Goal: Contribute content: Contribute content

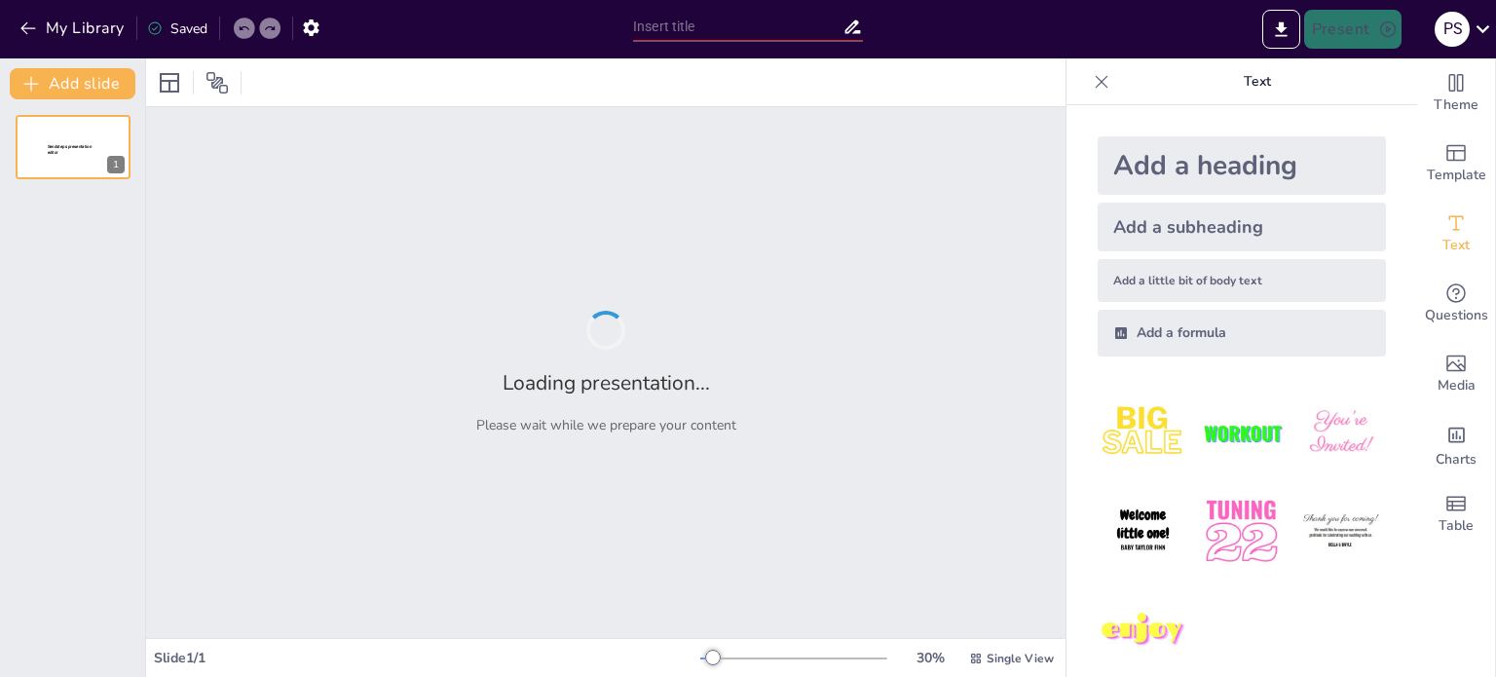
type input "Ancient Number Systems: A Comparative Analysis of Mesopotamian, Roman, and Indi…"
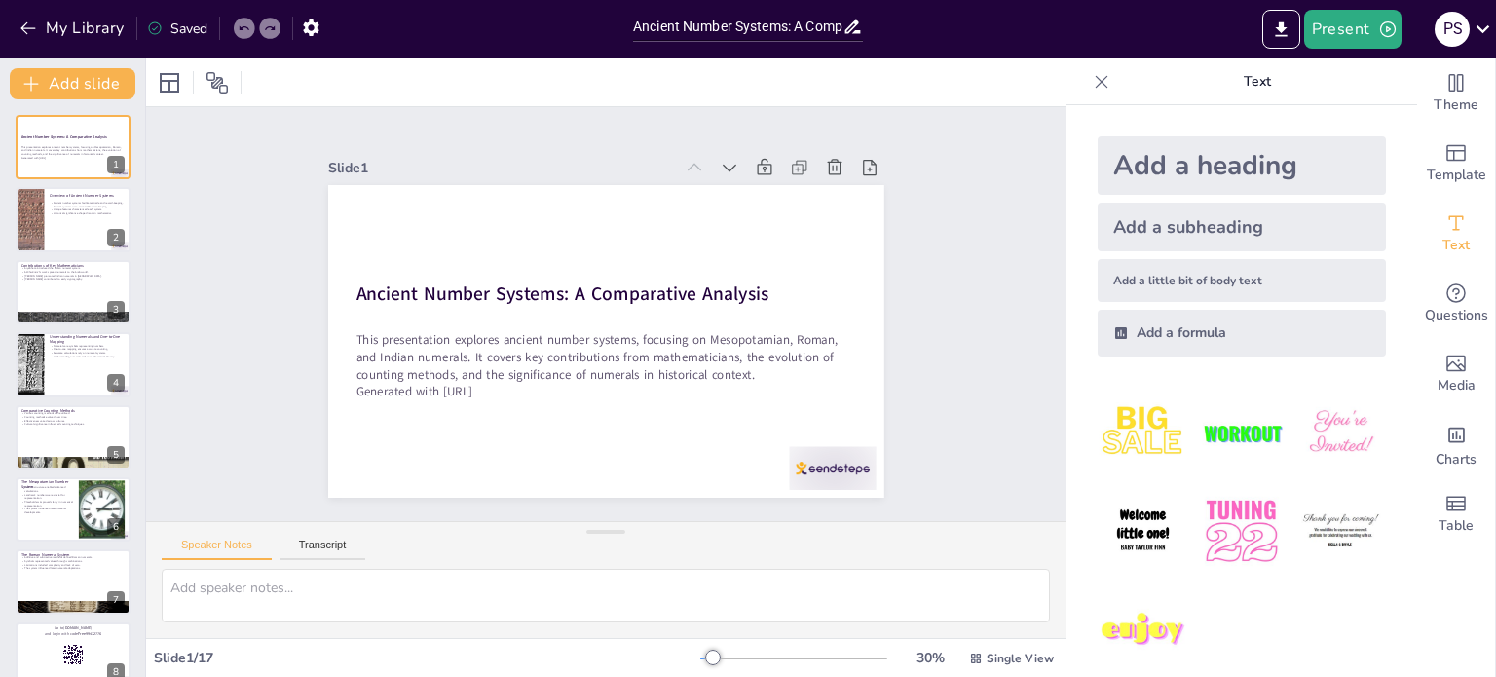
checkbox input "true"
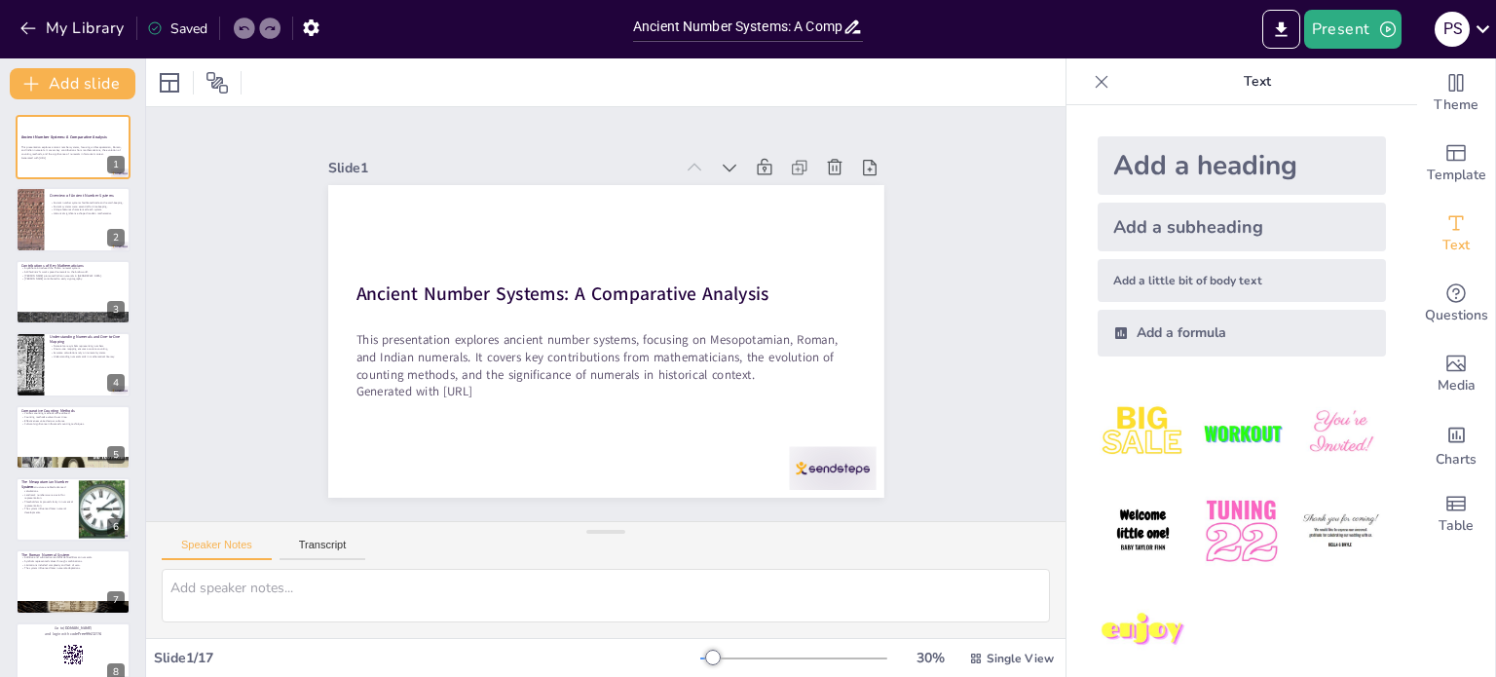
checkbox input "true"
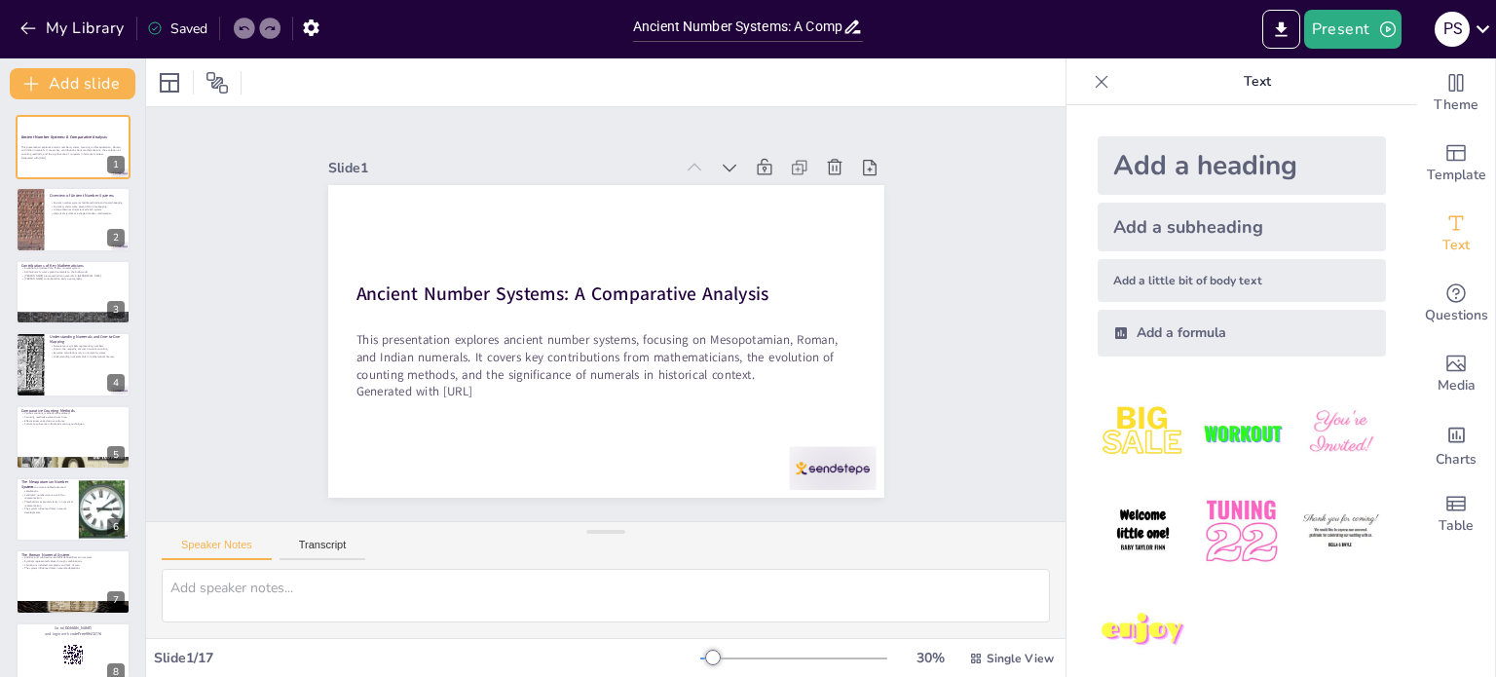
checkbox input "true"
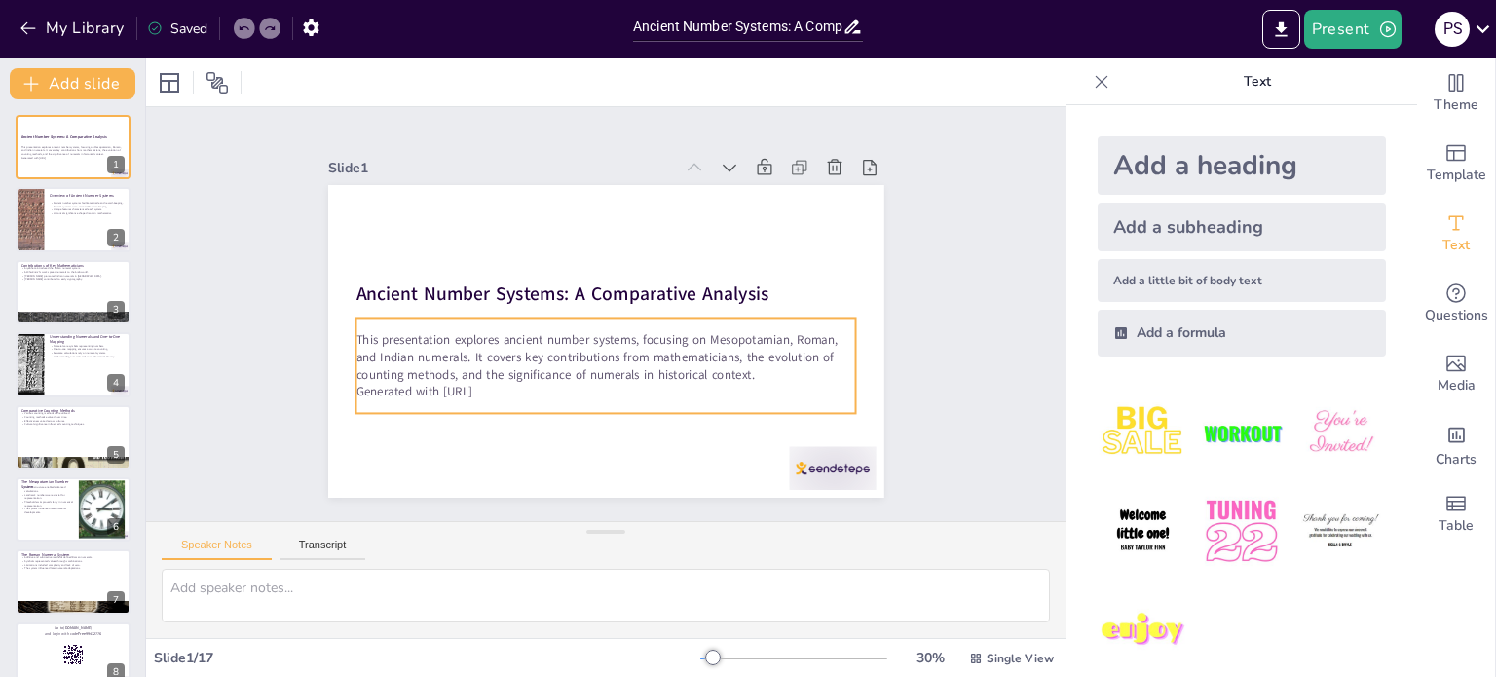
checkbox input "true"
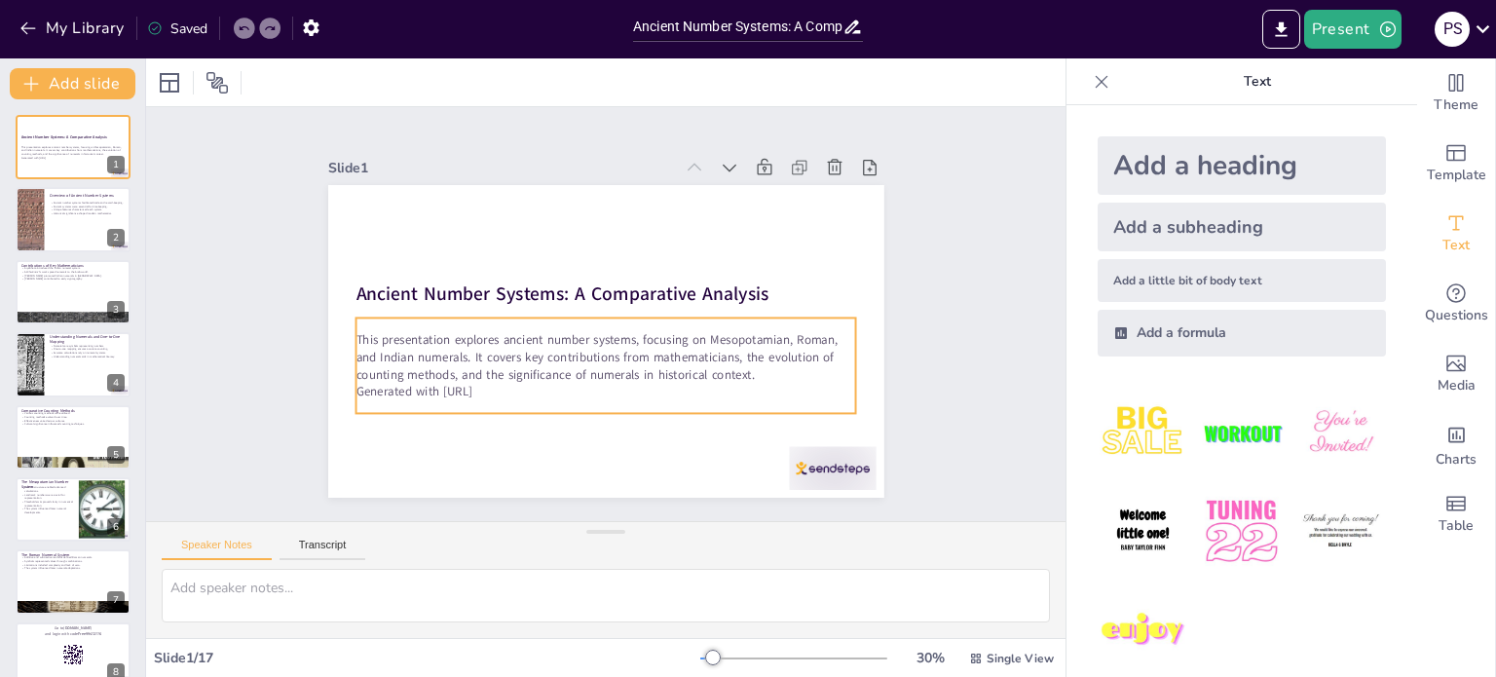
checkbox input "true"
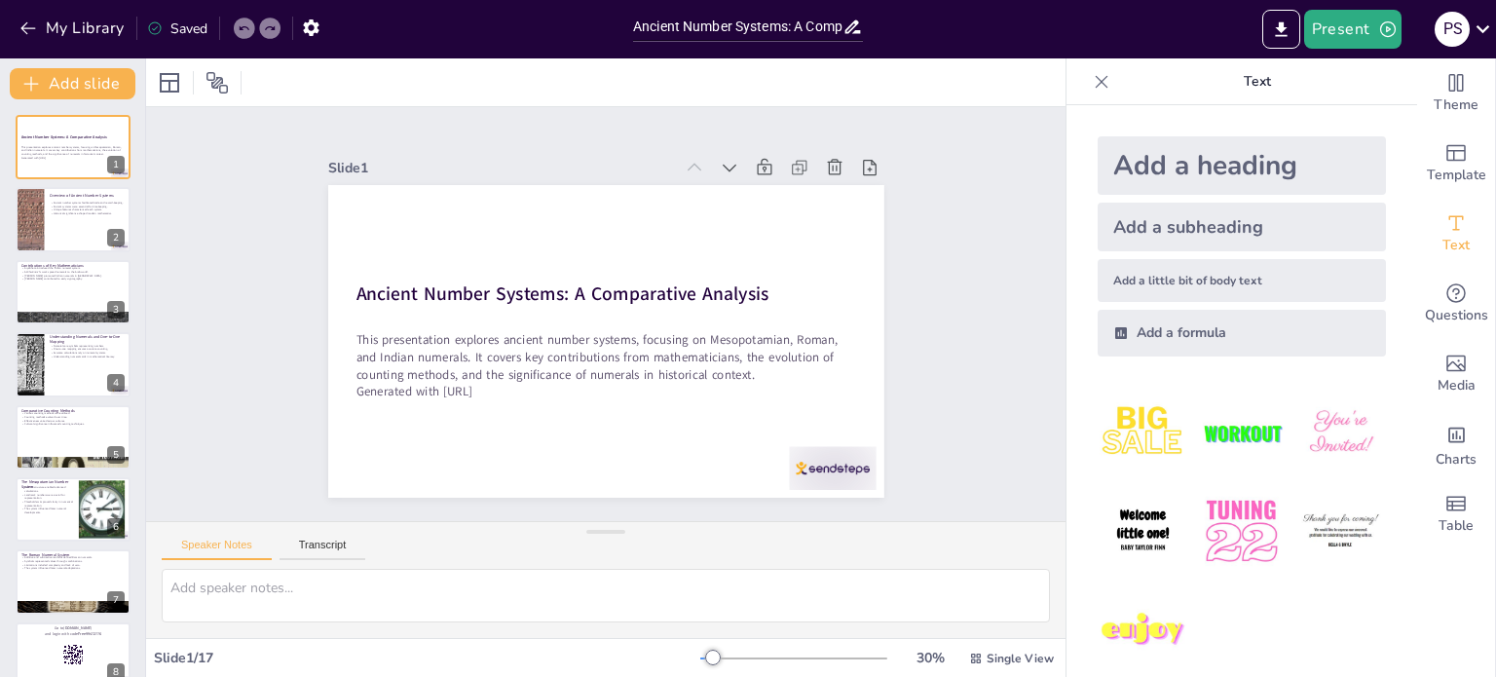
checkbox input "true"
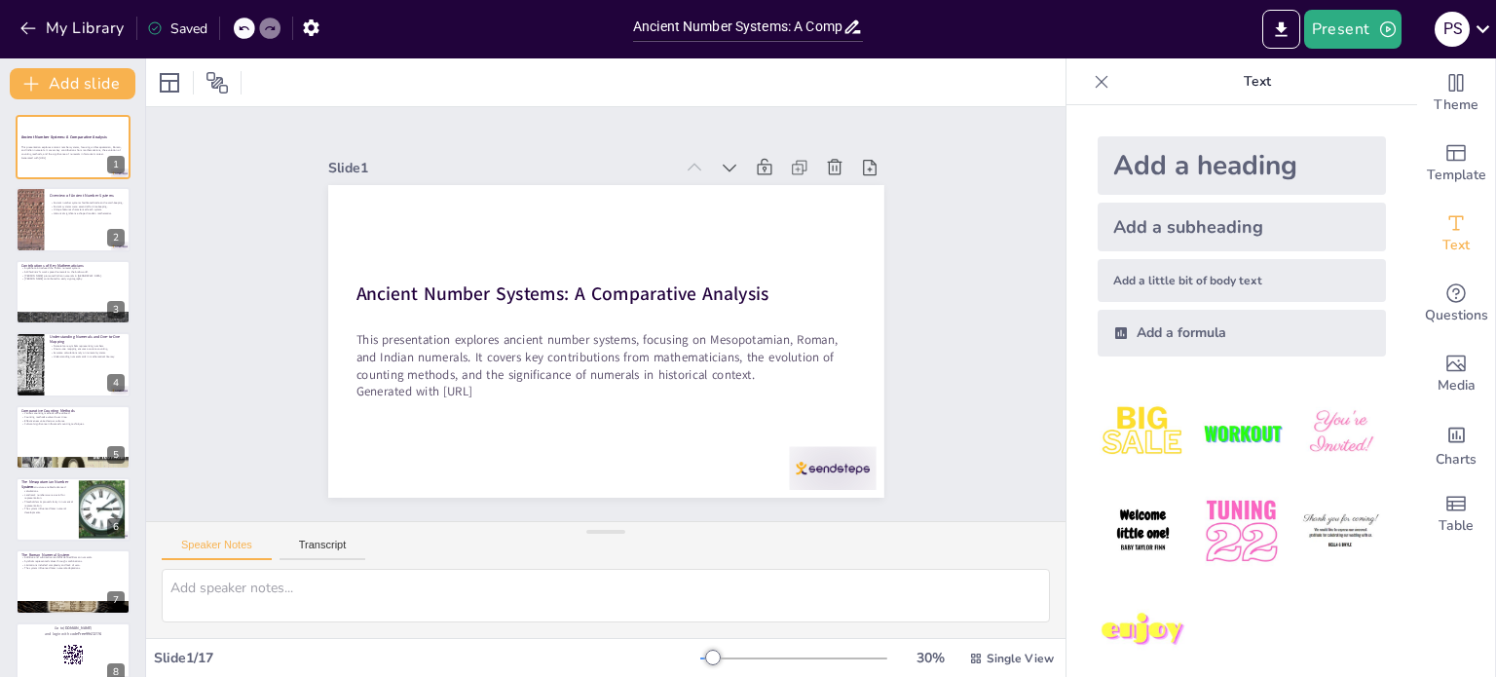
checkbox input "true"
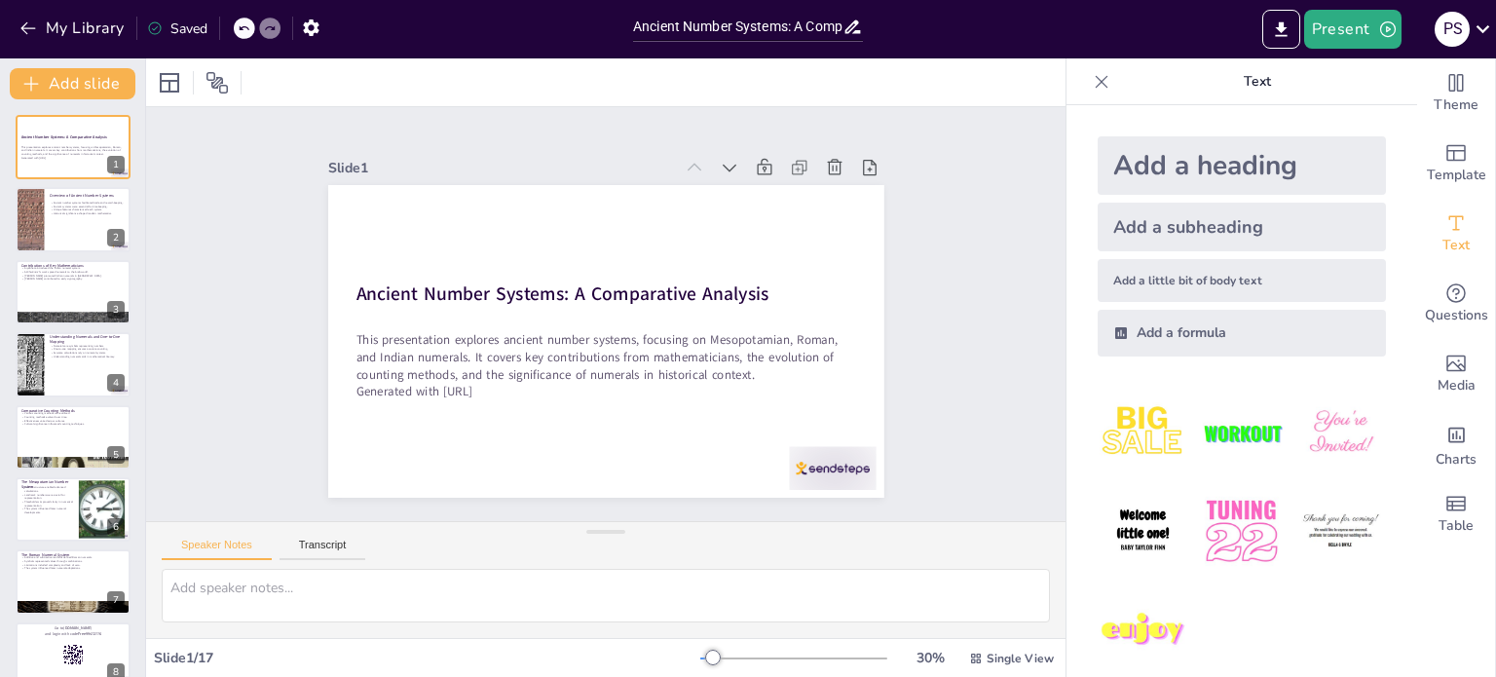
checkbox input "true"
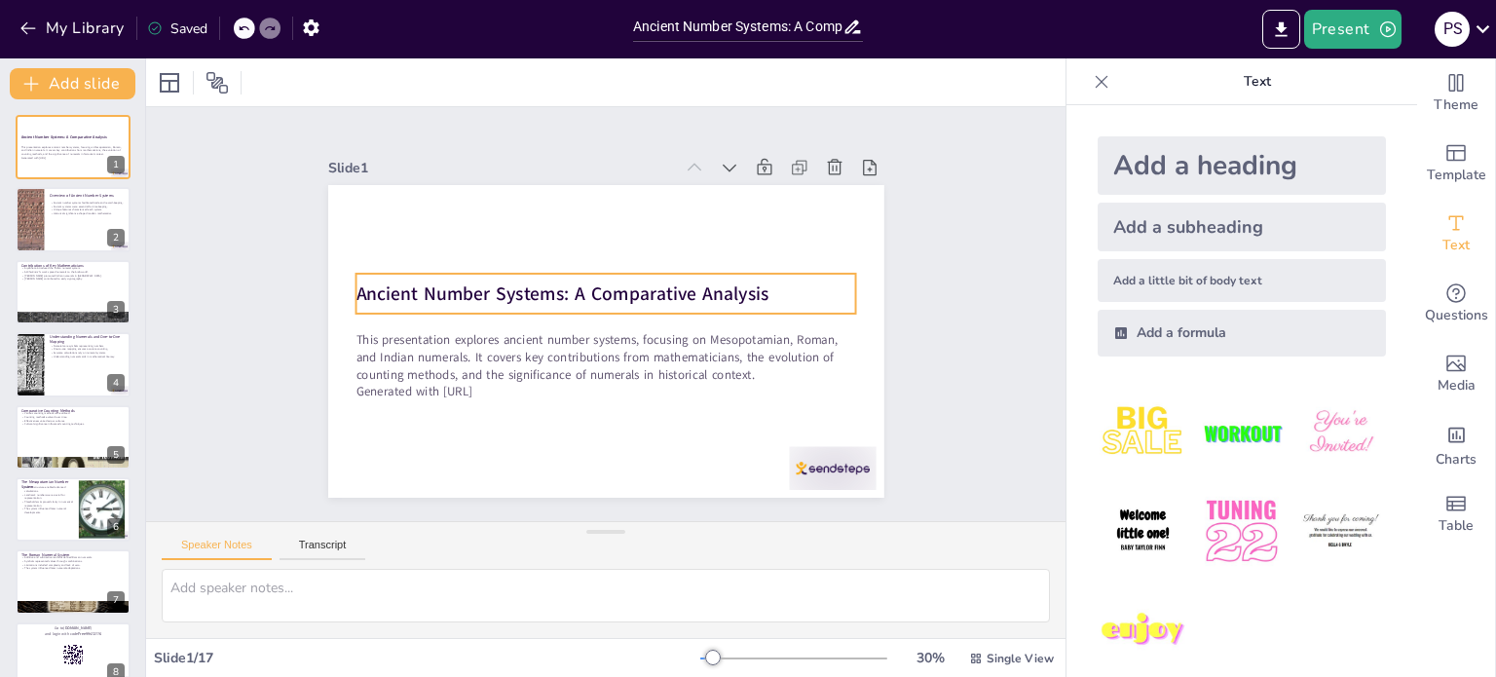
checkbox input "true"
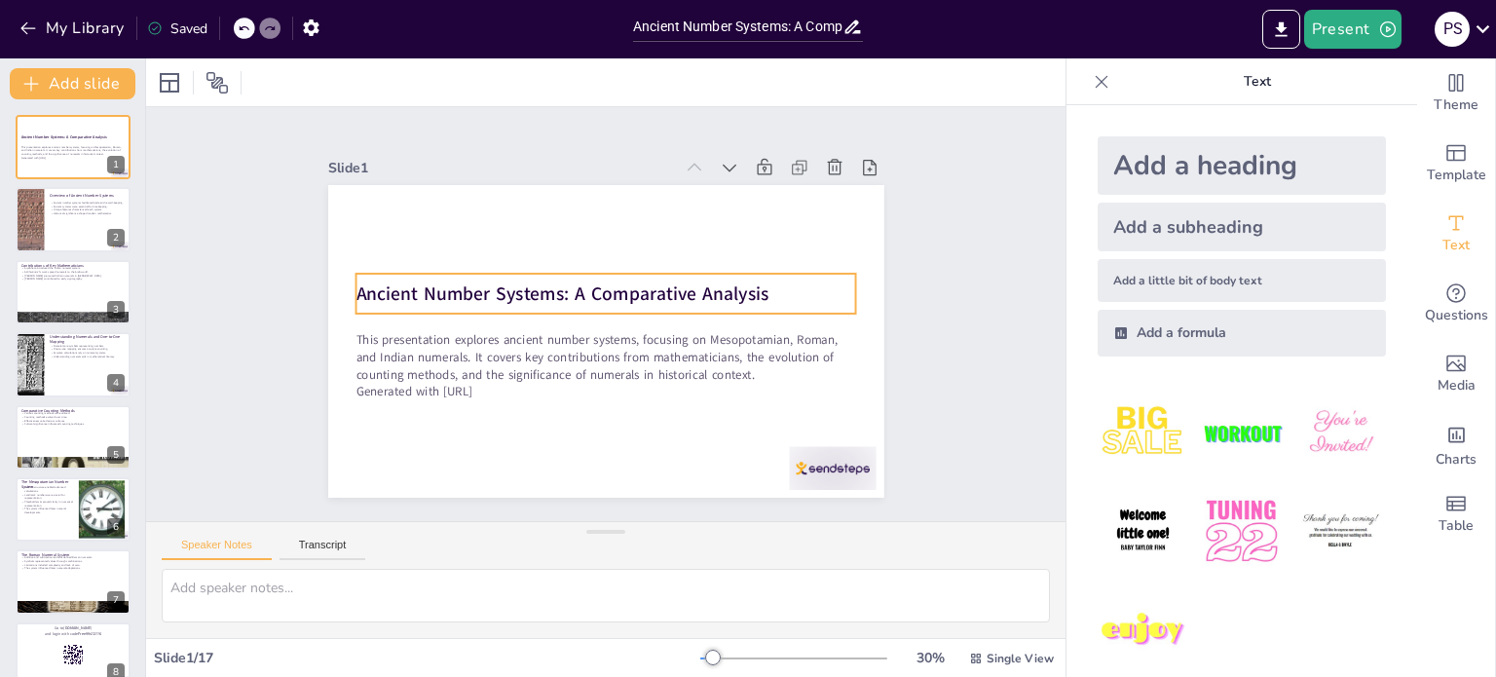
checkbox input "true"
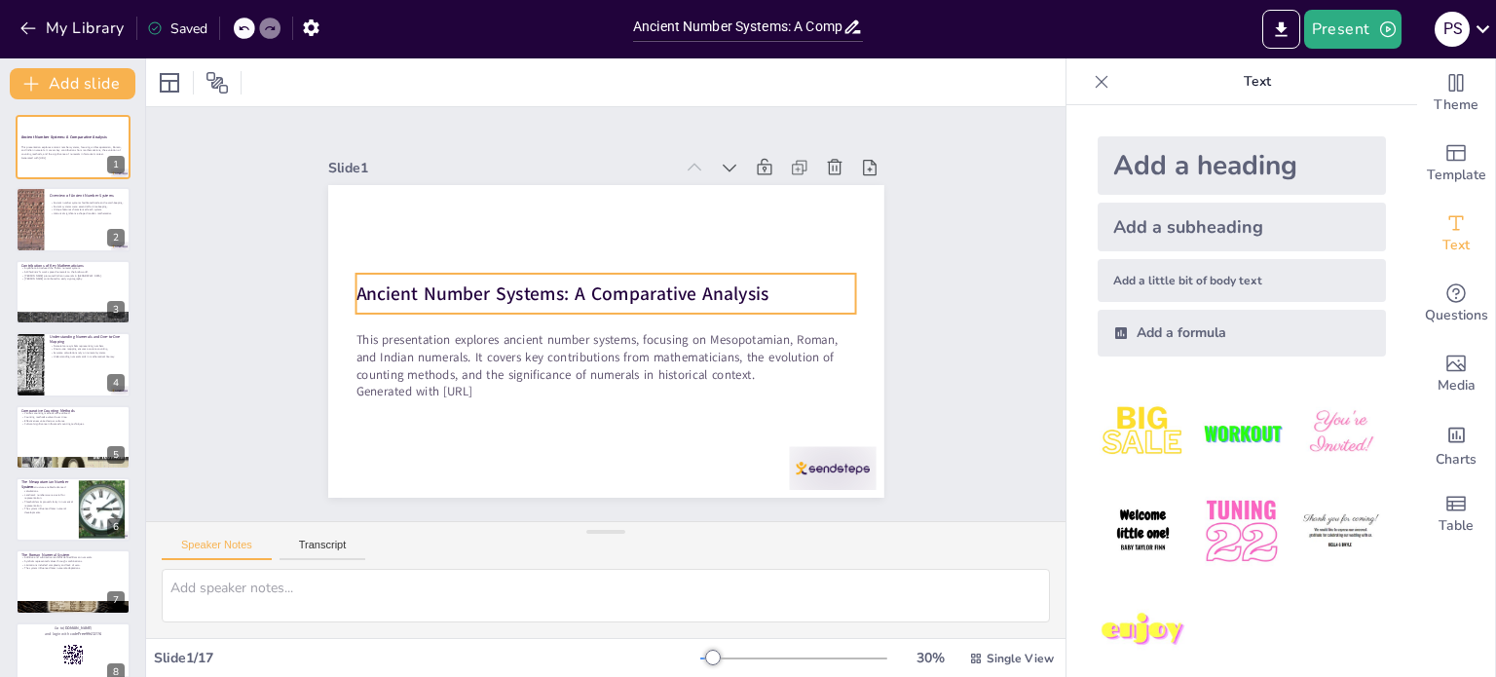
checkbox input "true"
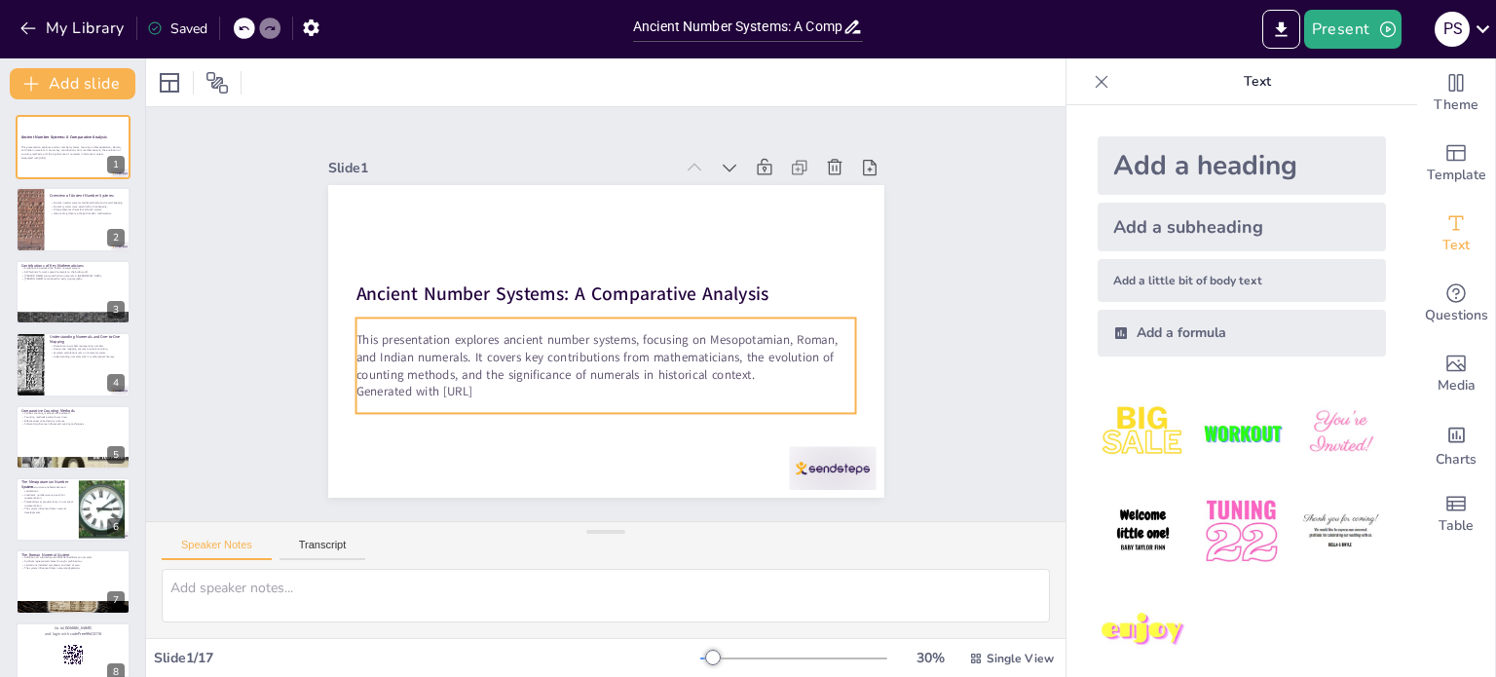
checkbox input "true"
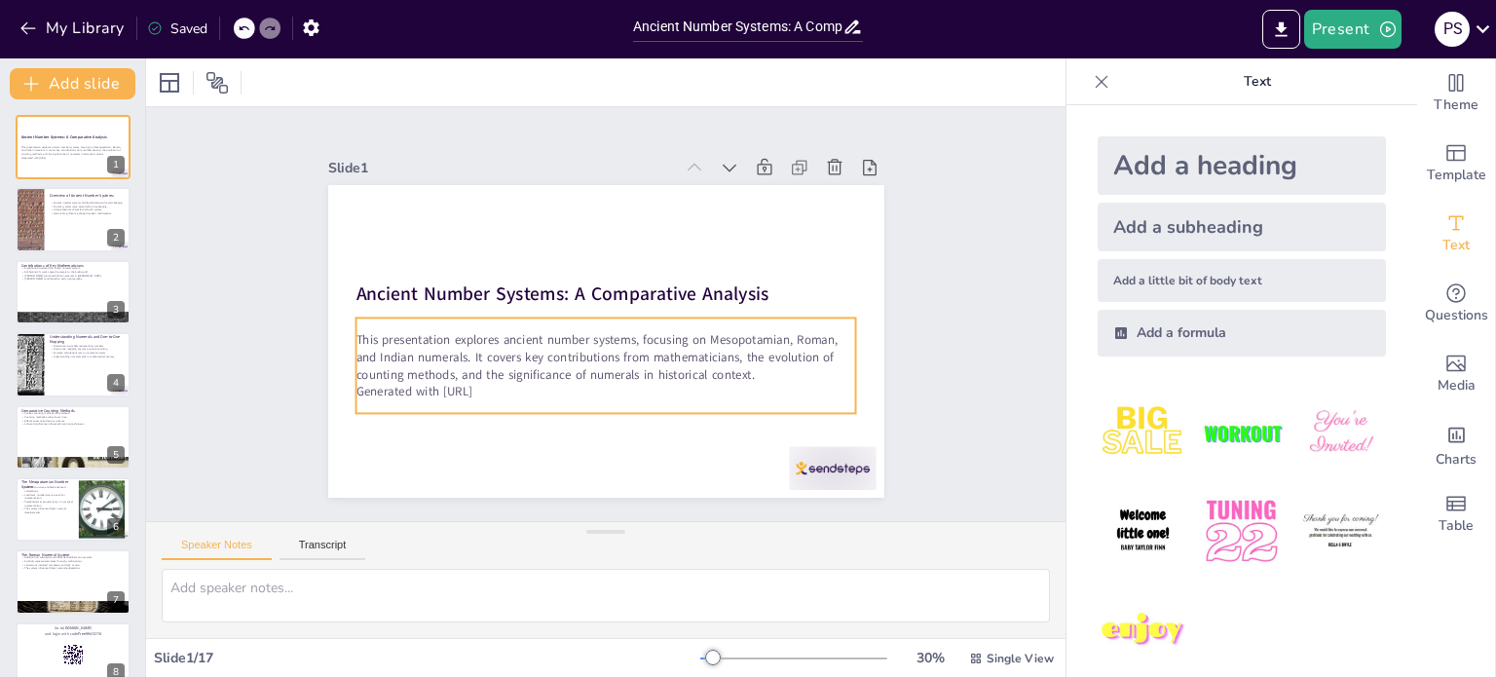
checkbox input "true"
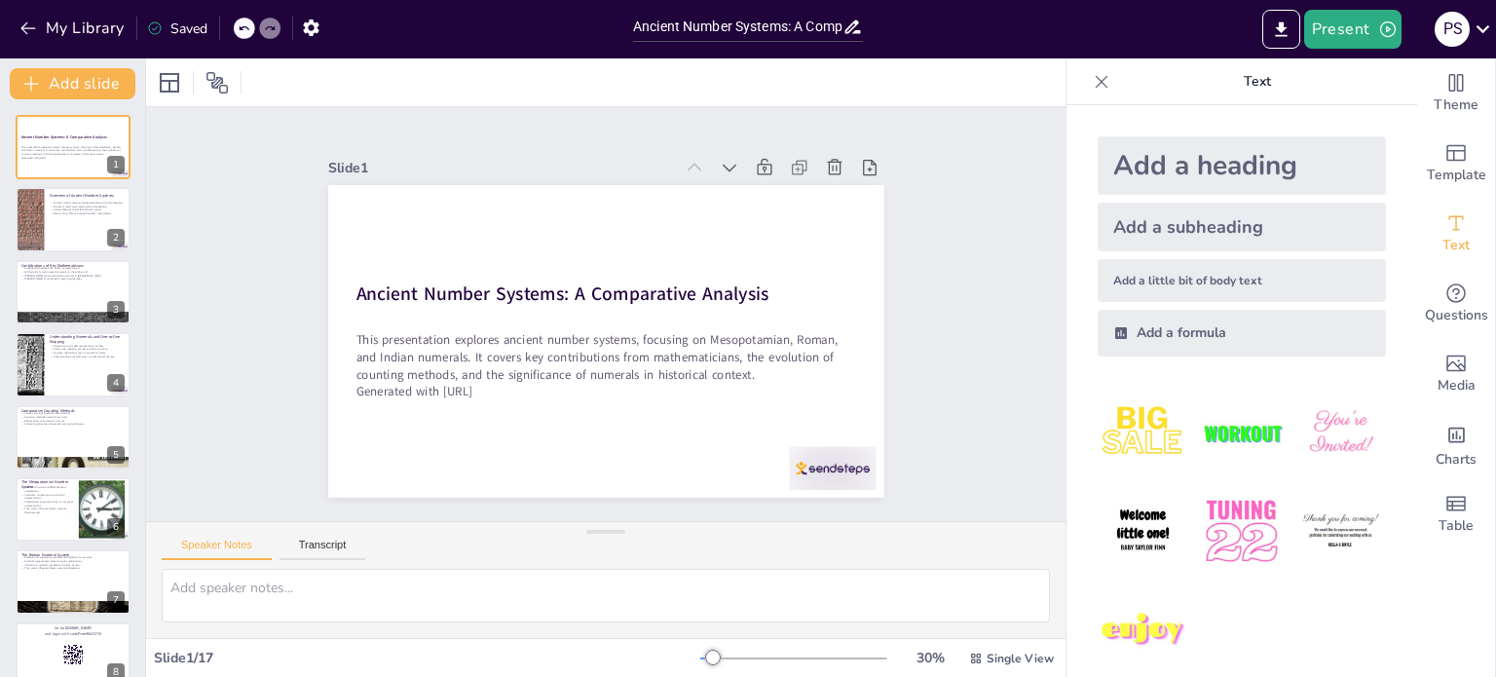
checkbox input "true"
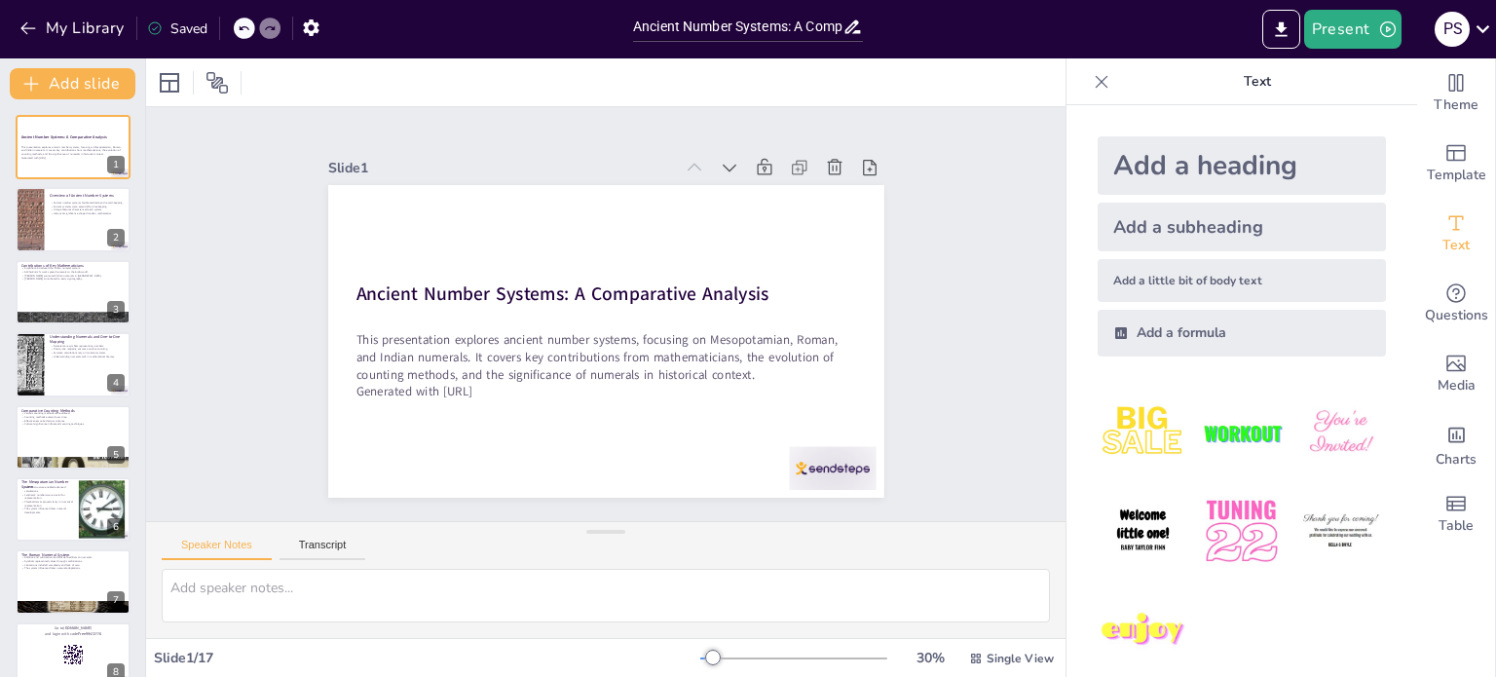
checkbox input "true"
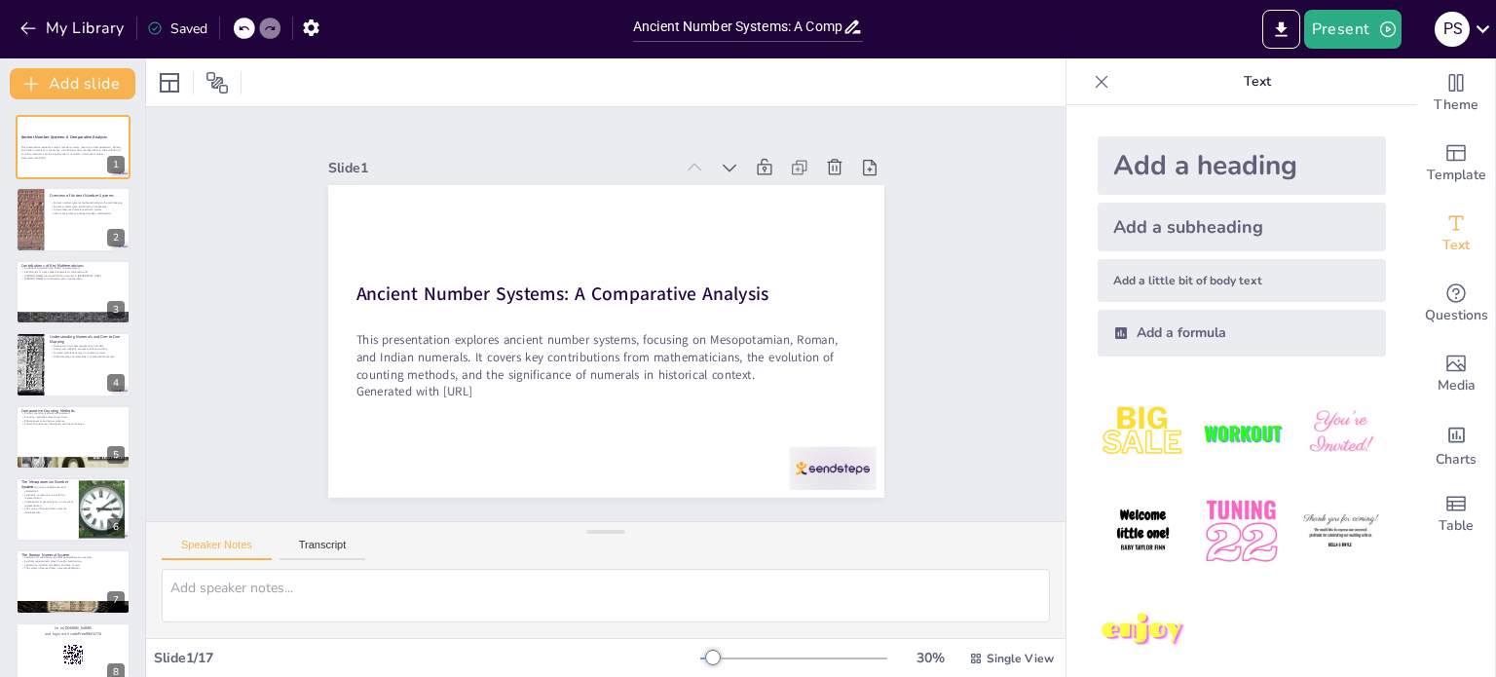
checkbox input "true"
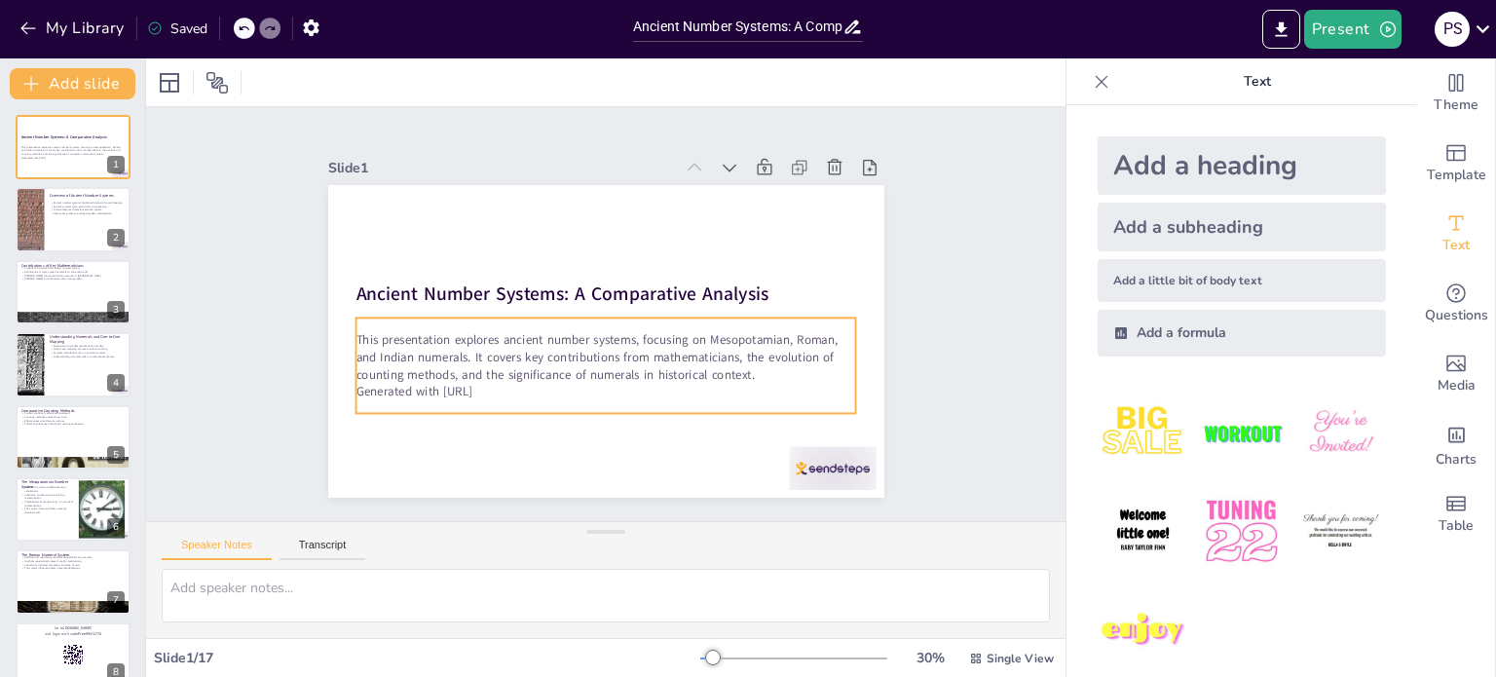
checkbox input "true"
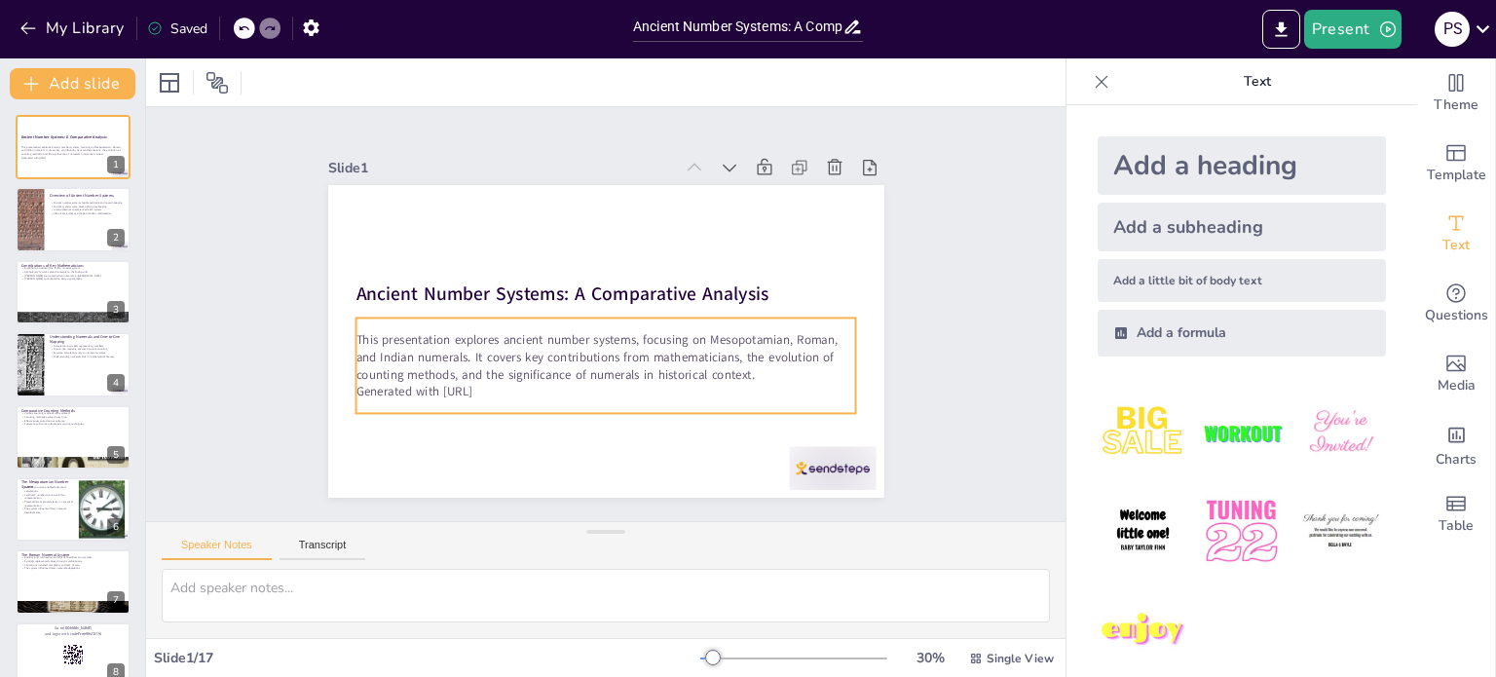
checkbox input "true"
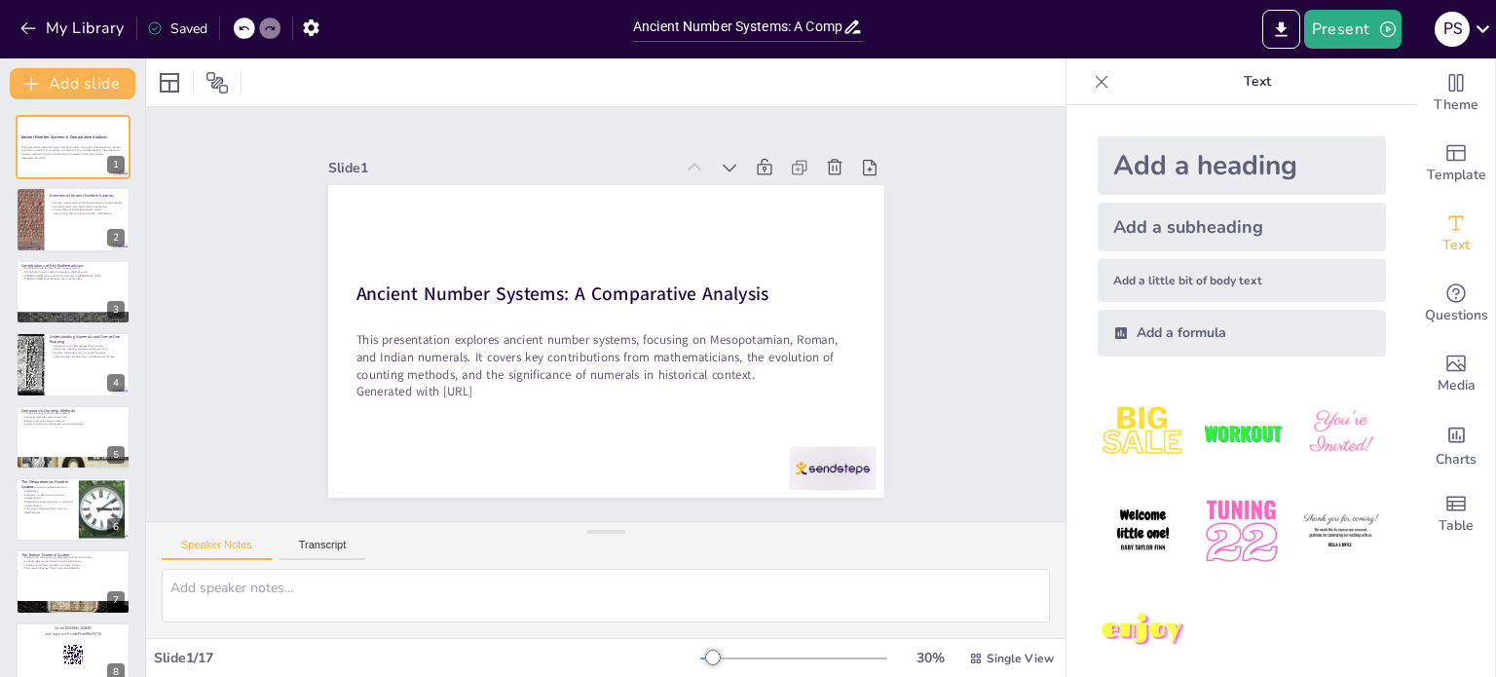
checkbox input "true"
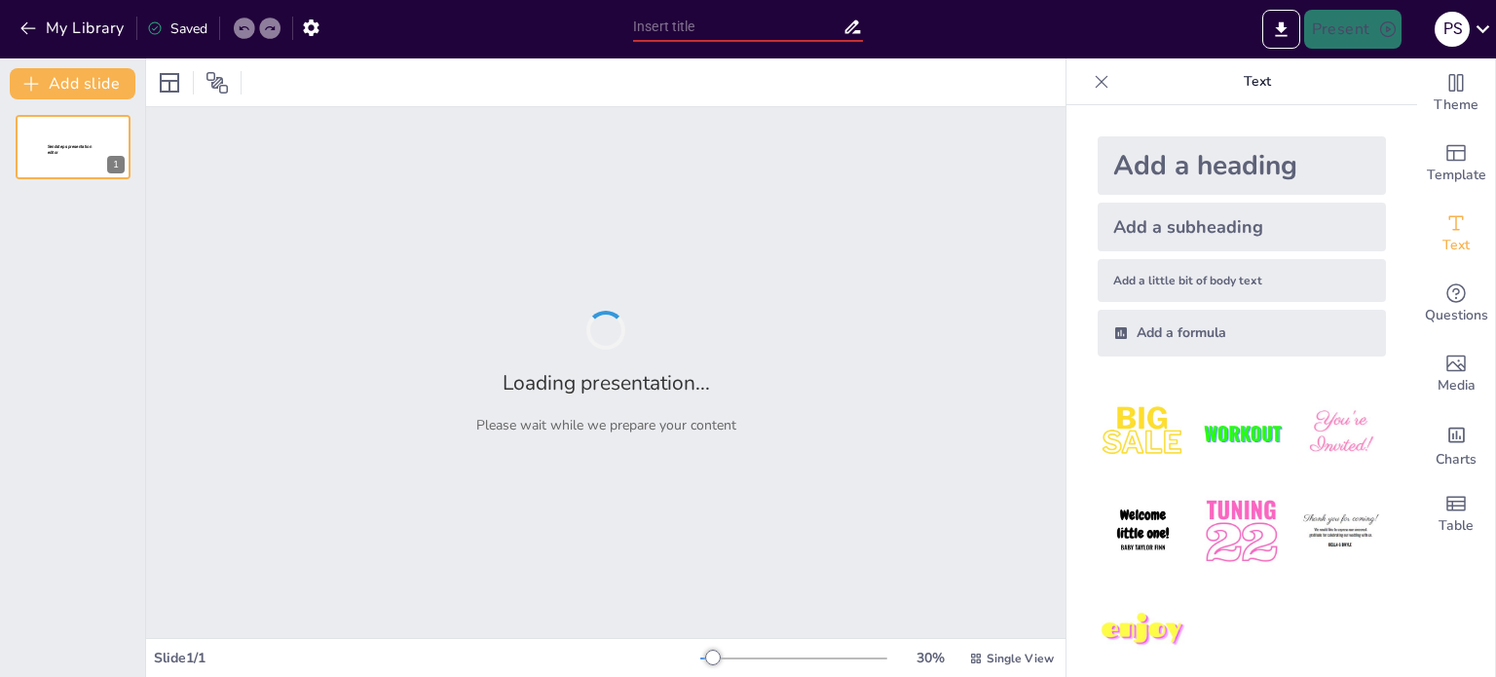
type input "Exploring the Distributive Property in Multiplication: Key Concepts and Applica…"
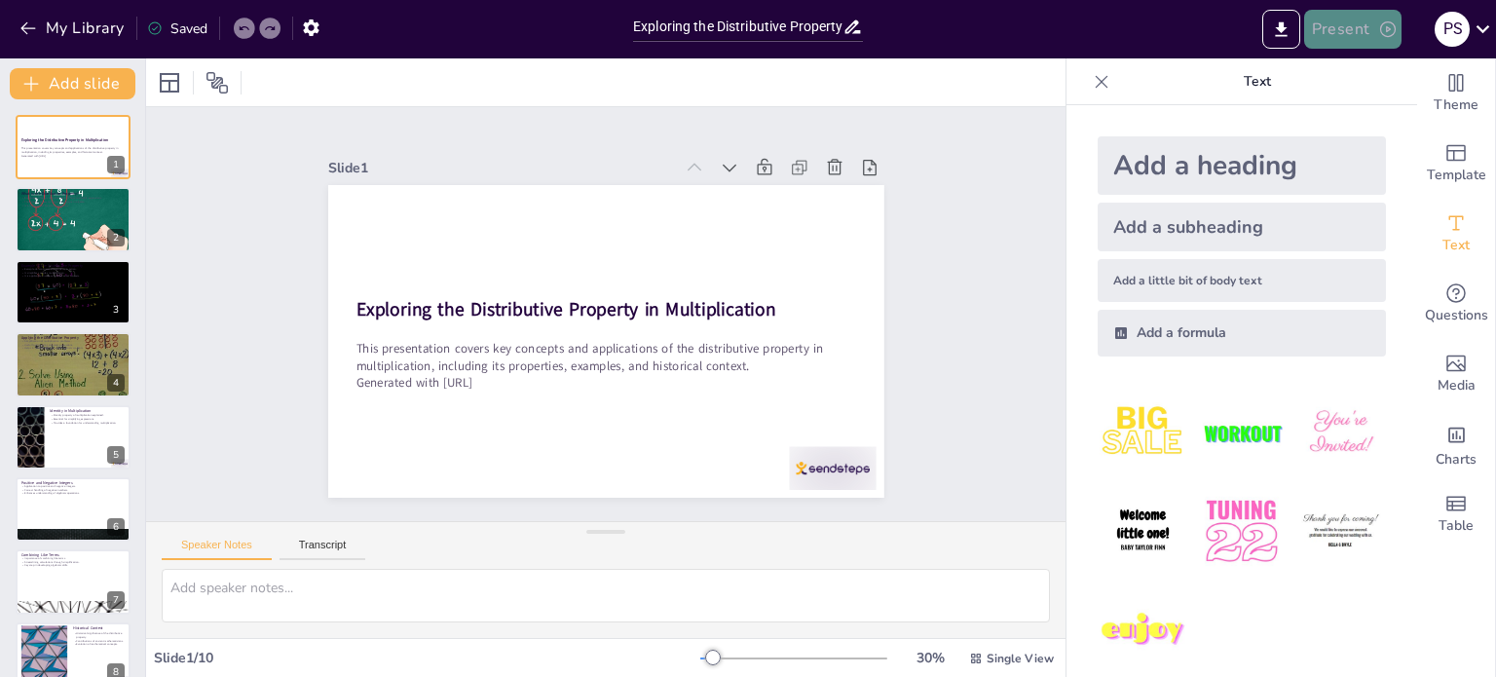
click at [1380, 34] on icon "button" at bounding box center [1387, 28] width 19 height 19
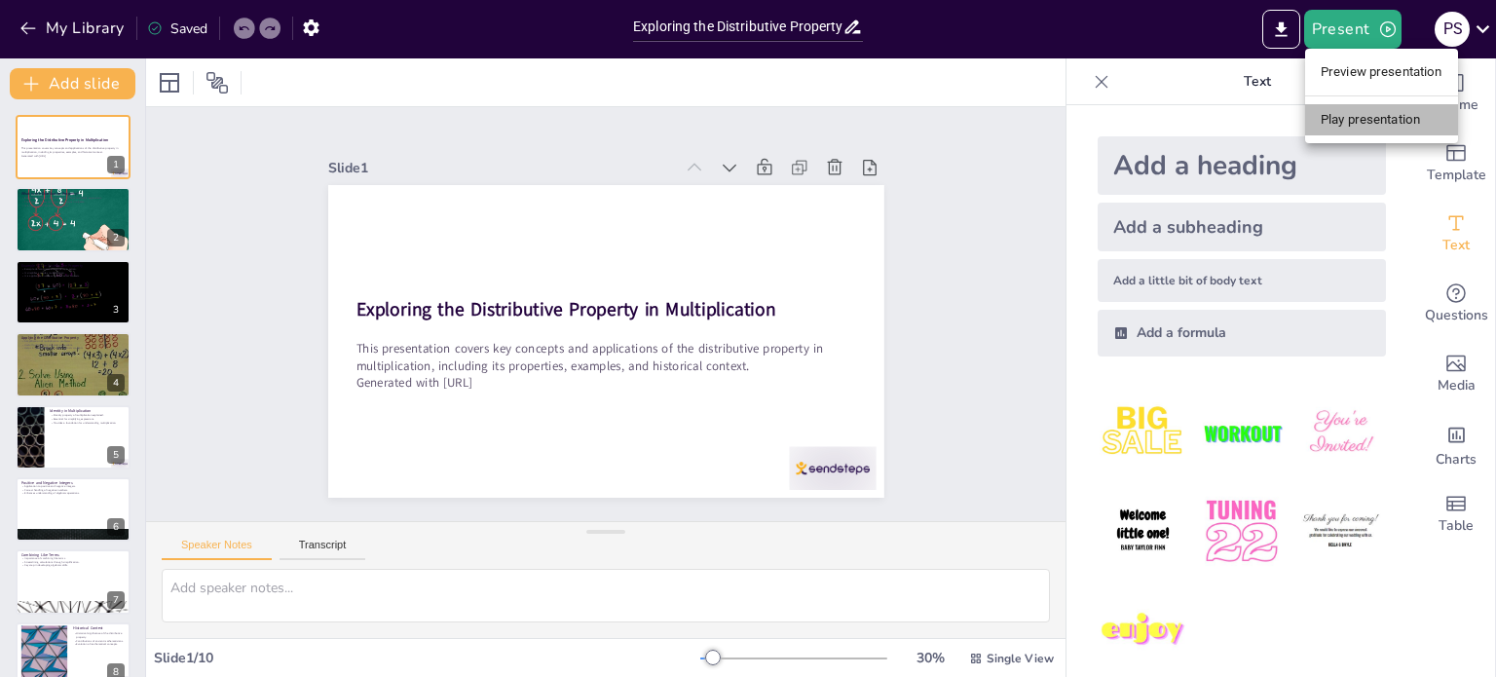
click at [1355, 113] on li "Play presentation" at bounding box center [1381, 119] width 153 height 31
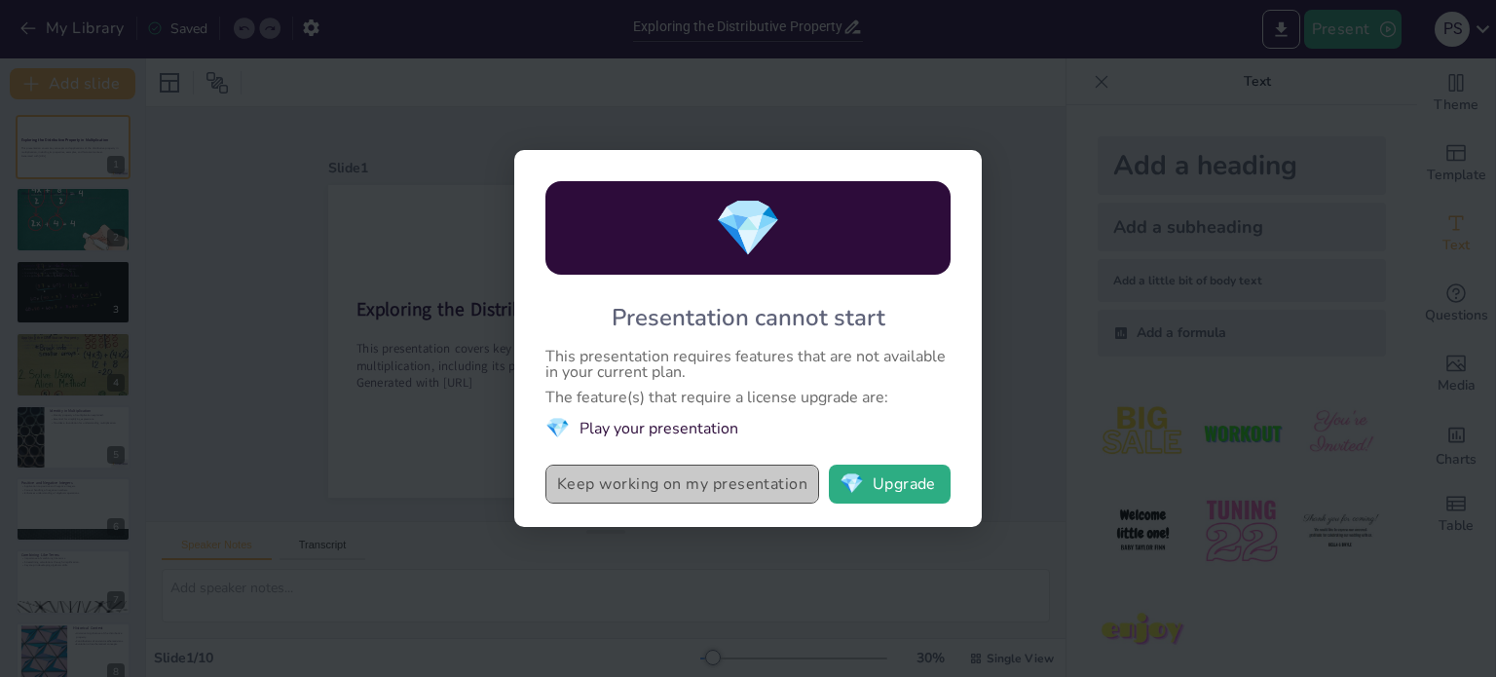
click at [666, 484] on button "Keep working on my presentation" at bounding box center [682, 484] width 274 height 39
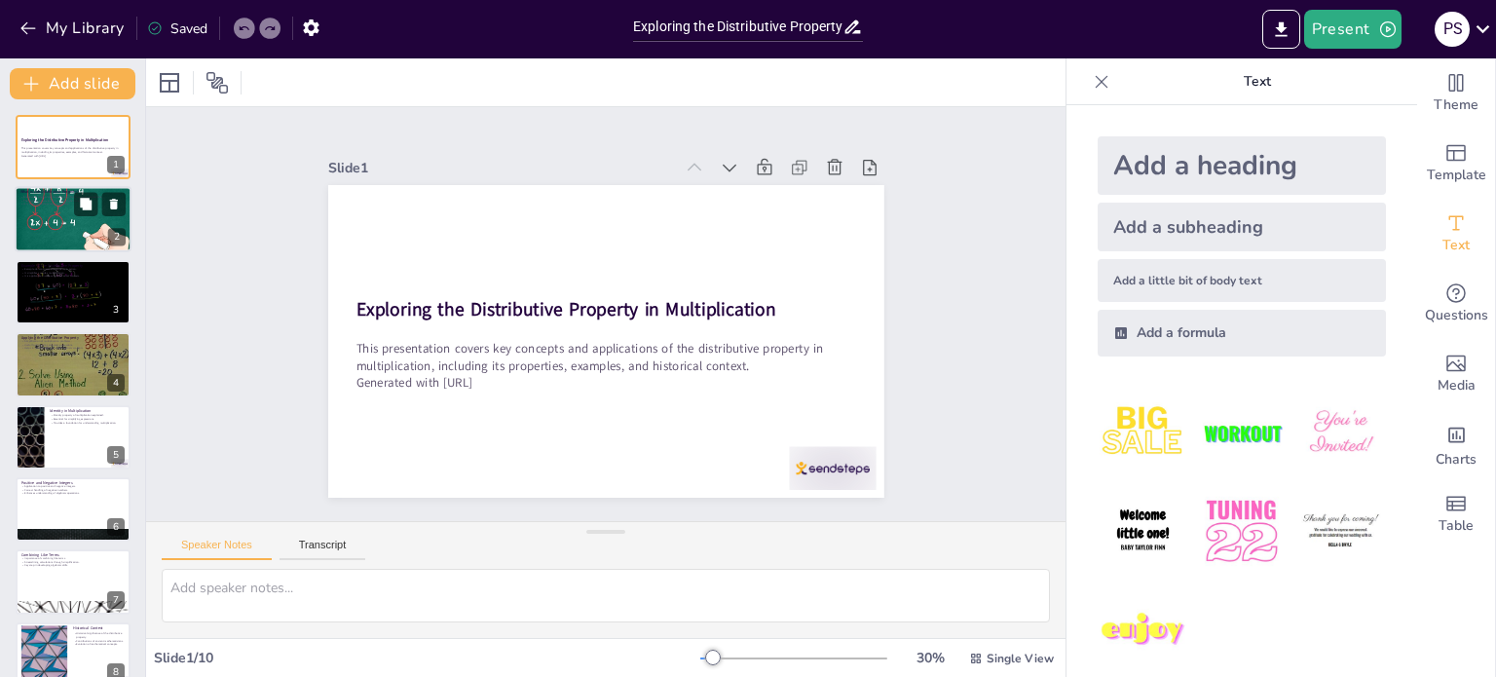
click at [52, 224] on div at bounding box center [73, 220] width 117 height 86
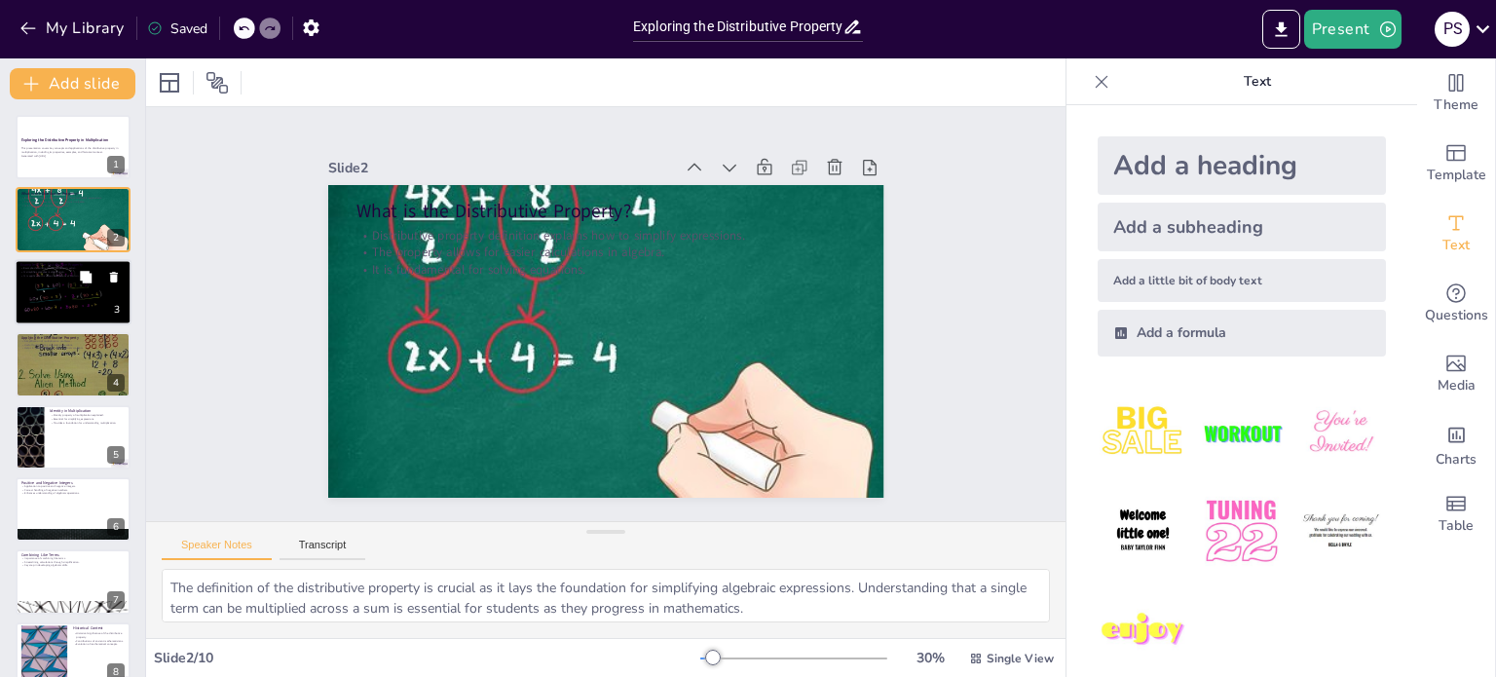
click at [35, 284] on div at bounding box center [73, 292] width 117 height 66
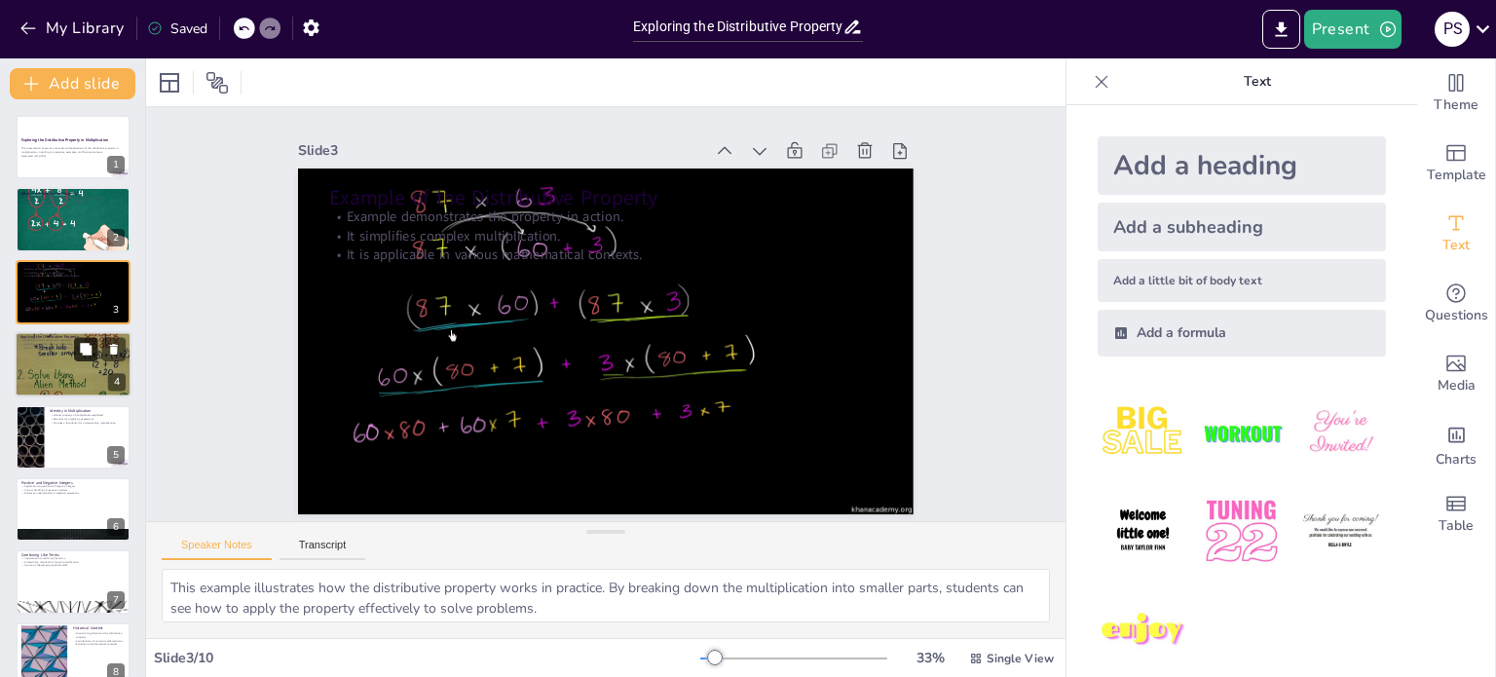
click at [79, 354] on icon at bounding box center [86, 350] width 14 height 14
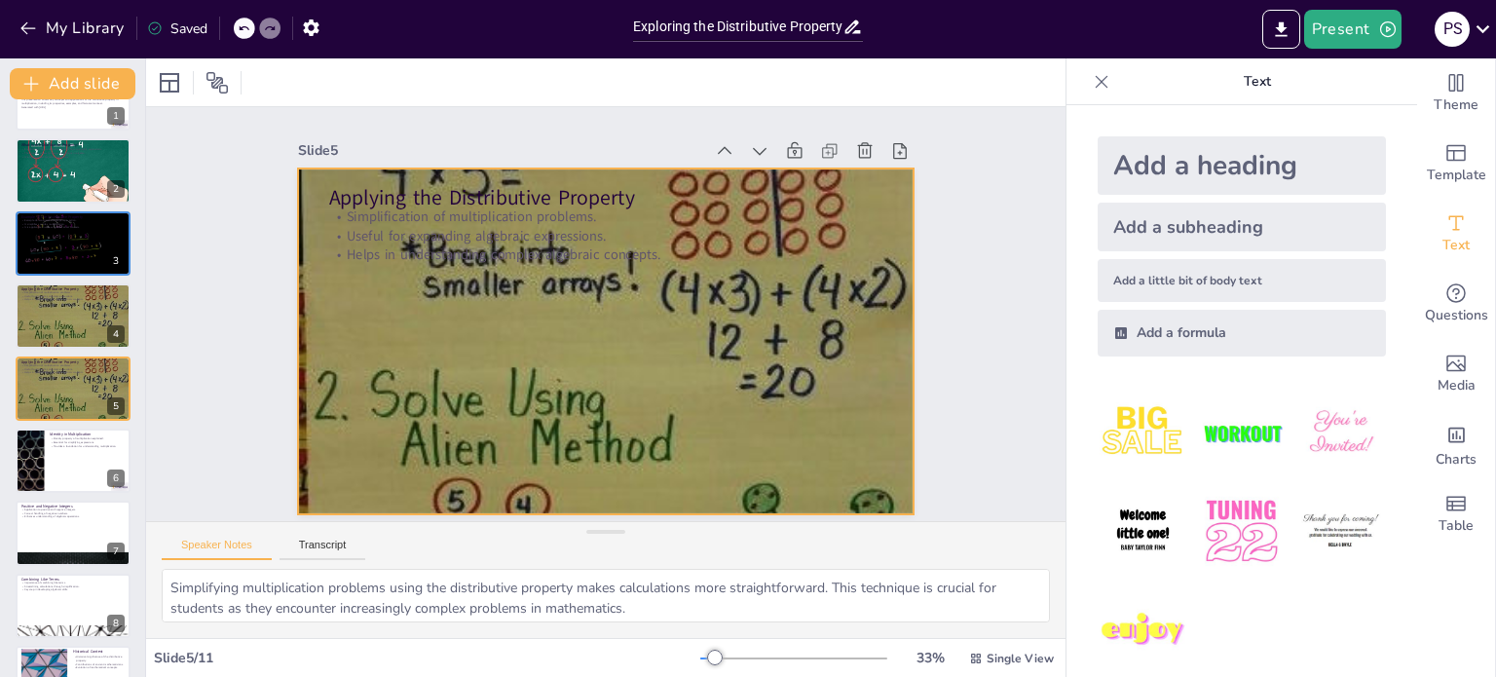
scroll to position [1, 0]
click at [69, 390] on div at bounding box center [73, 388] width 117 height 193
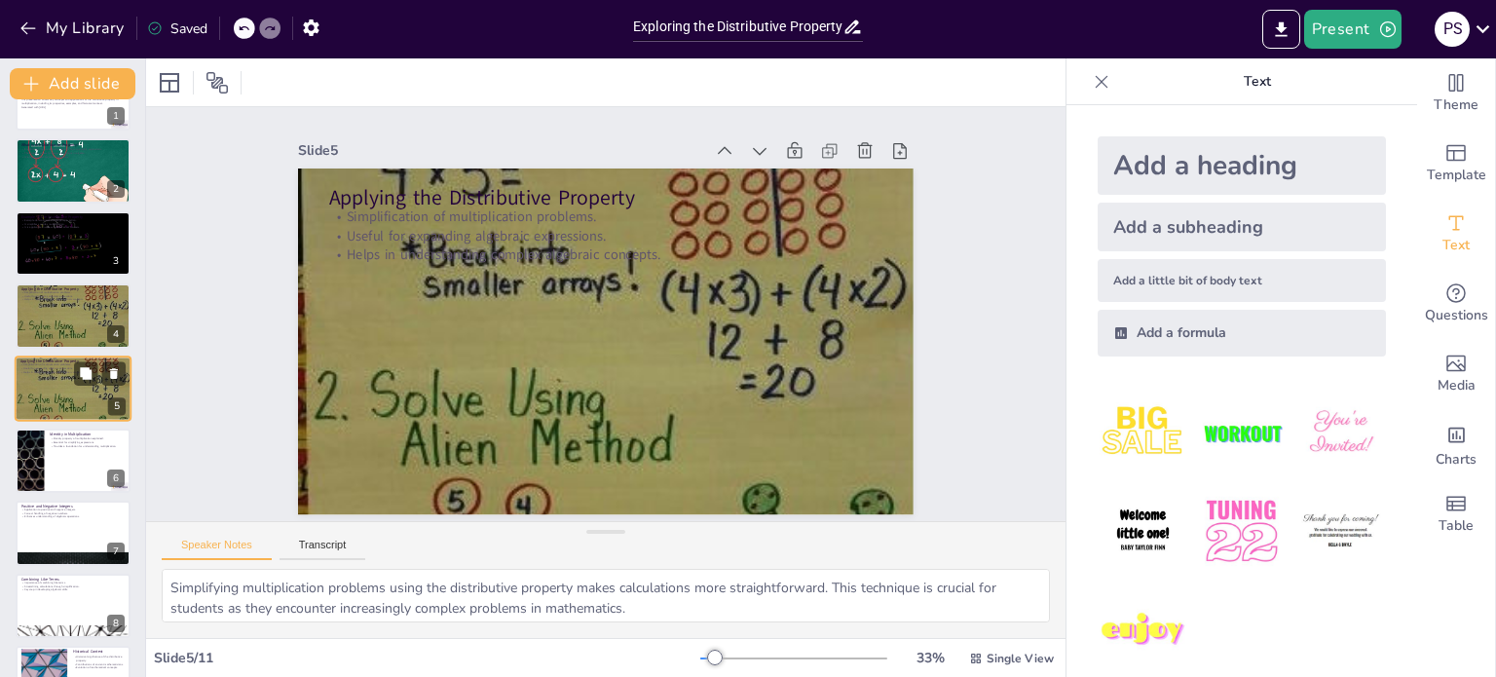
click at [69, 390] on div at bounding box center [73, 388] width 117 height 193
click at [57, 444] on p "Provides a foundation for understanding multiplication." at bounding box center [88, 446] width 76 height 4
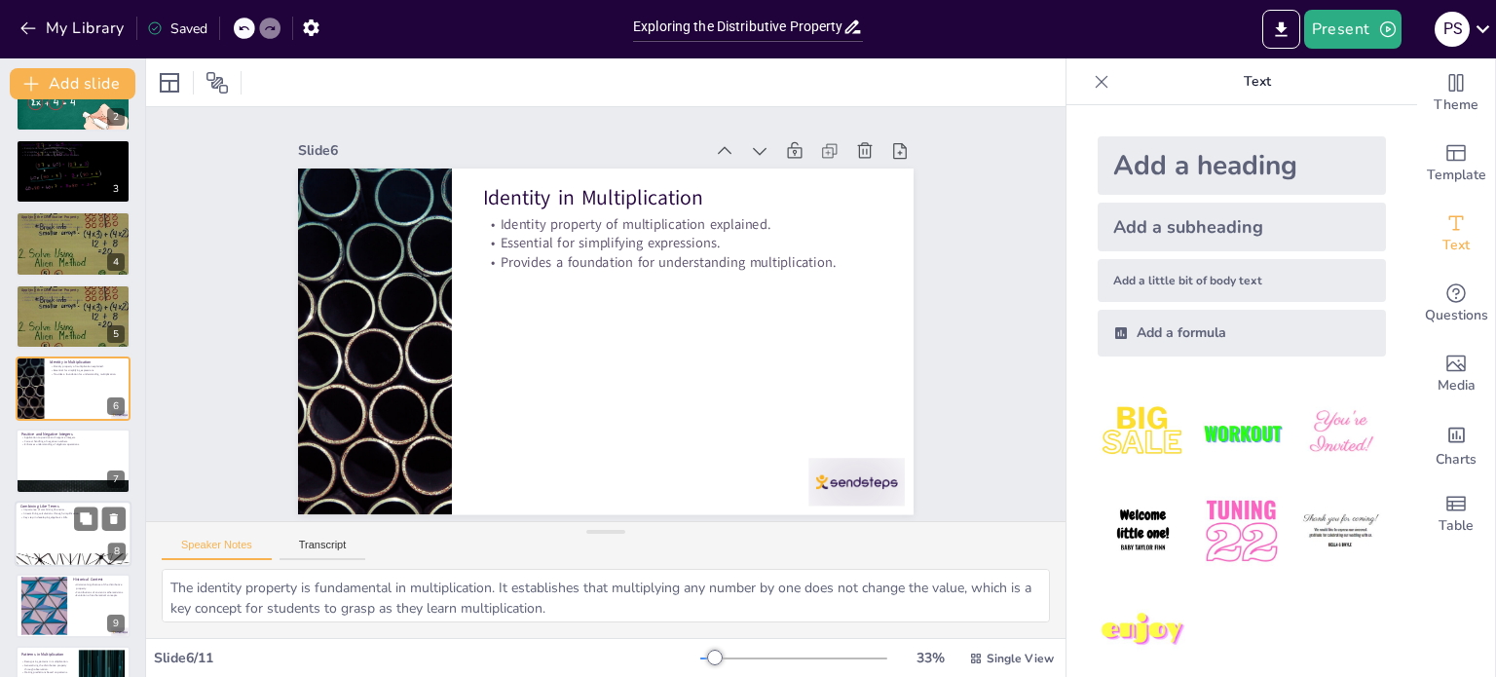
click at [97, 501] on div at bounding box center [73, 534] width 117 height 66
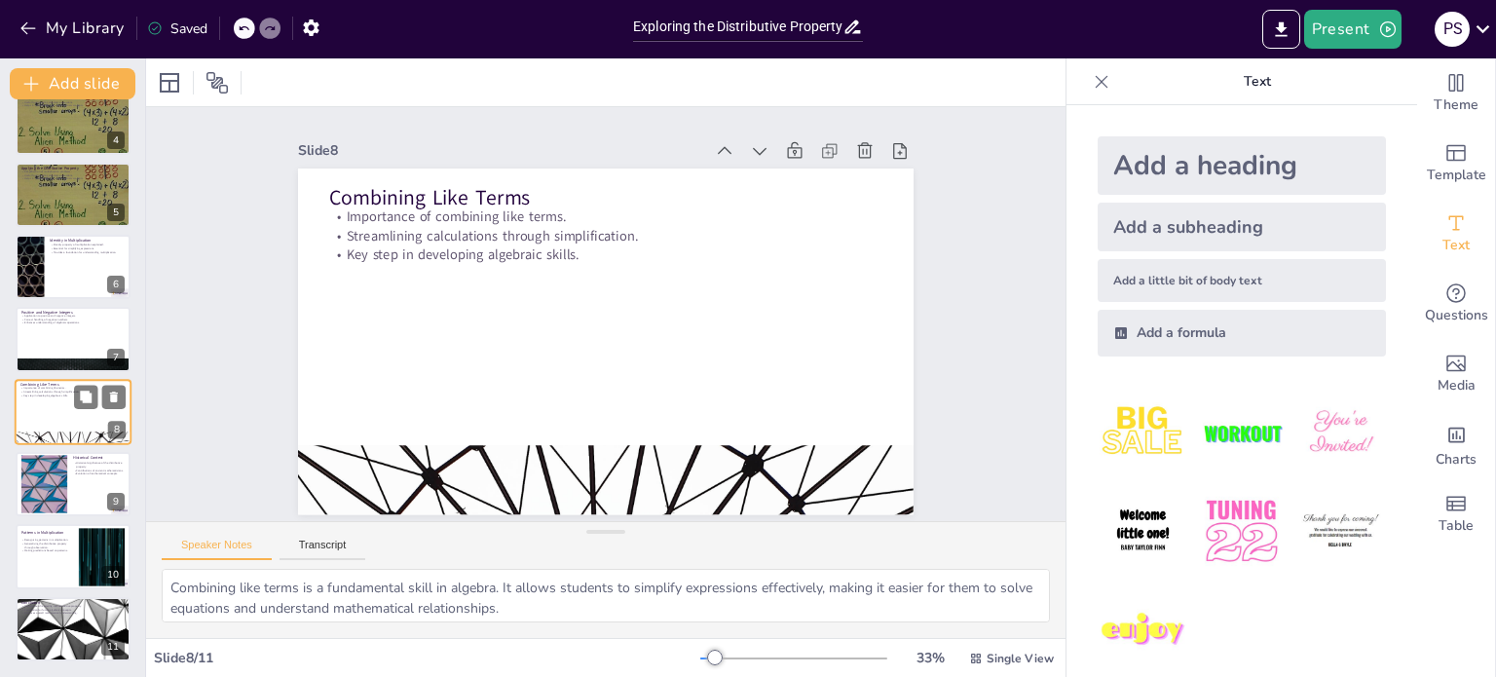
scroll to position [242, 0]
click at [48, 554] on div at bounding box center [73, 558] width 117 height 66
type textarea "Recognizing patterns in multiplication is a critical skill for students. It hel…"
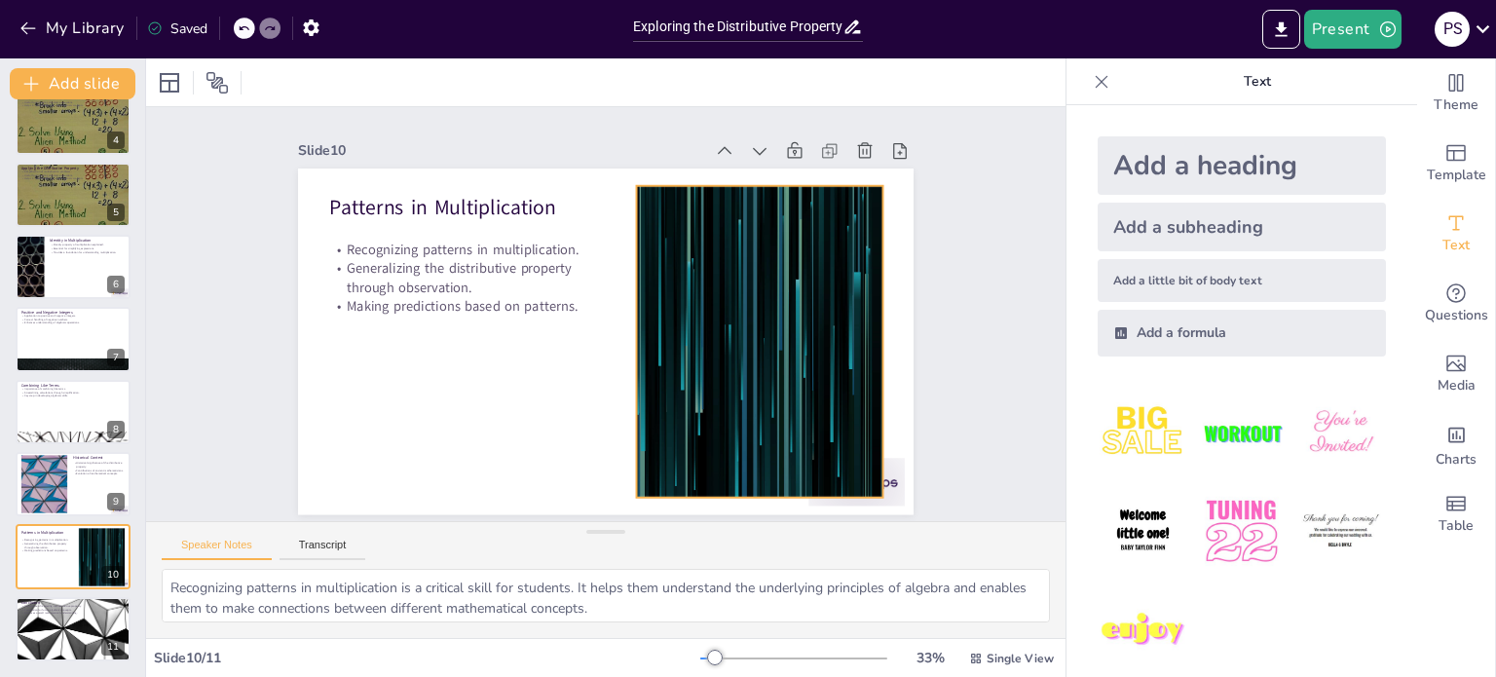
scroll to position [0, 0]
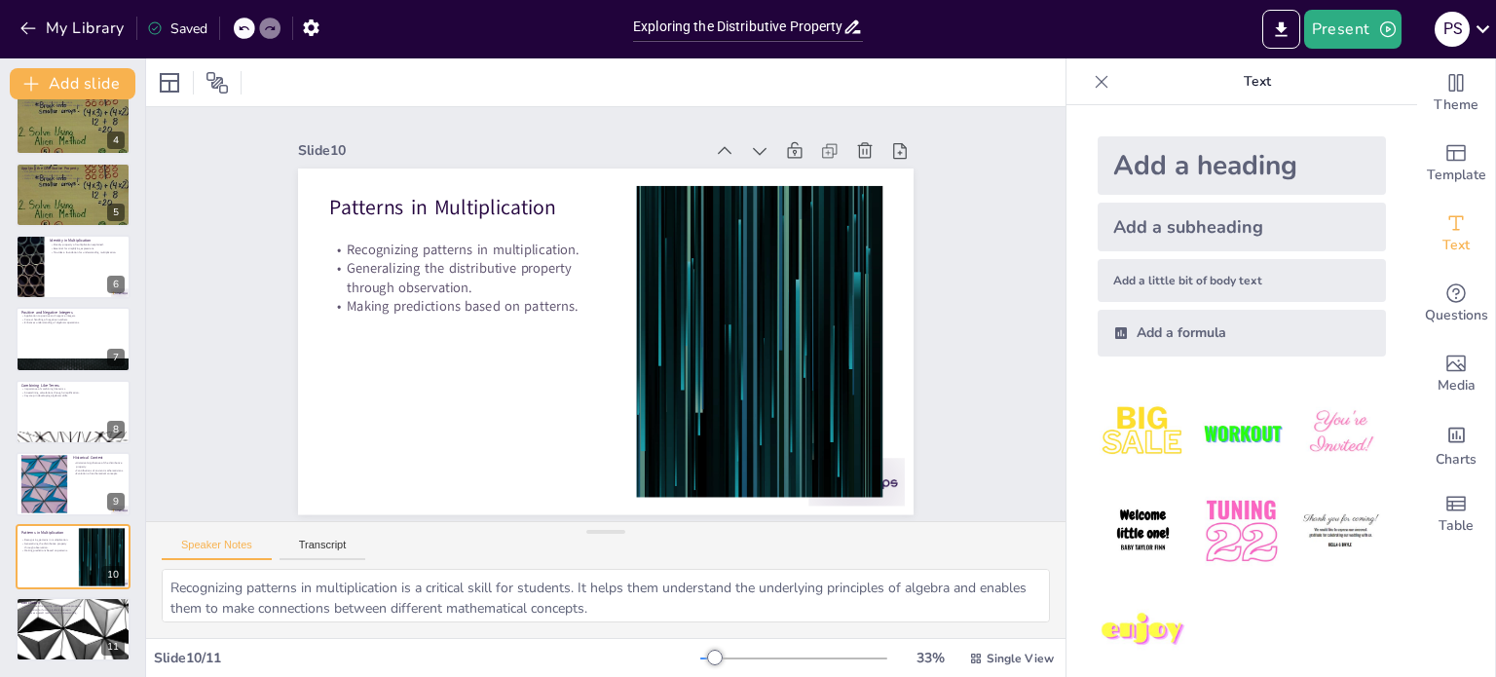
click at [845, 34] on icon at bounding box center [853, 27] width 20 height 20
click at [22, 27] on icon "button" at bounding box center [27, 28] width 15 height 13
